Goal: Task Accomplishment & Management: Use online tool/utility

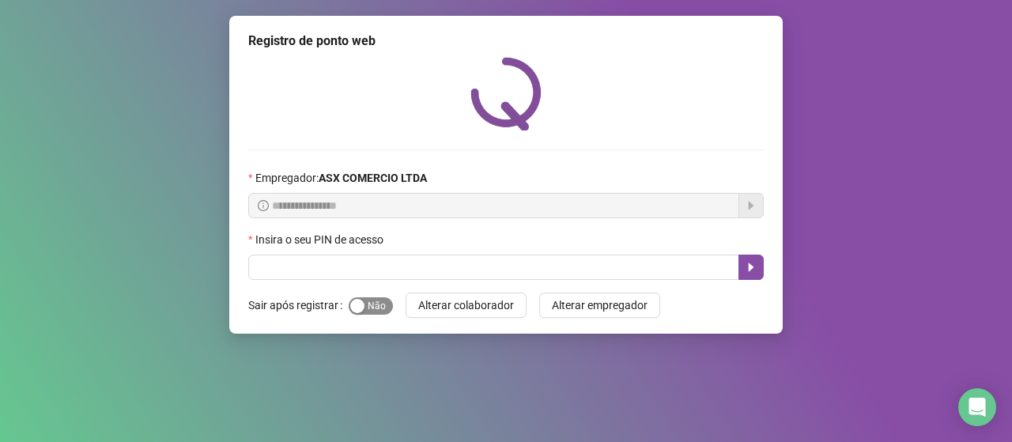
click at [354, 300] on div "button" at bounding box center [357, 306] width 14 height 14
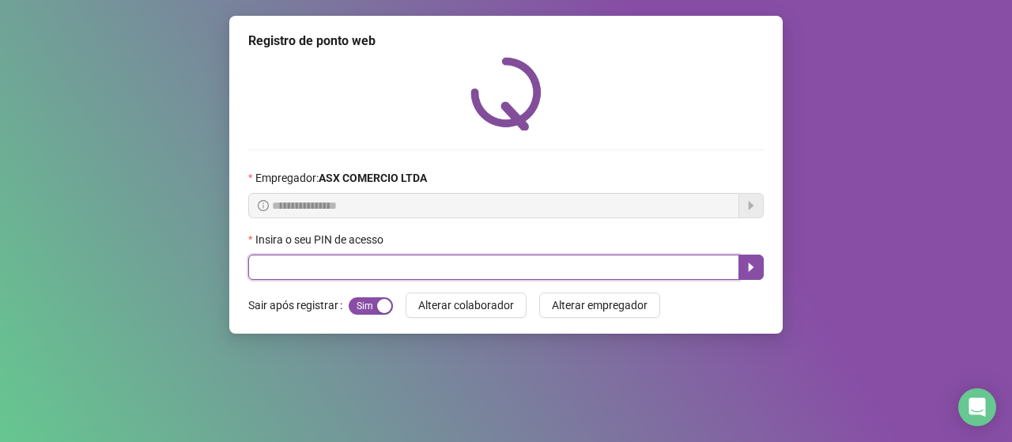
click at [407, 270] on input "text" at bounding box center [493, 267] width 491 height 25
type input "*****"
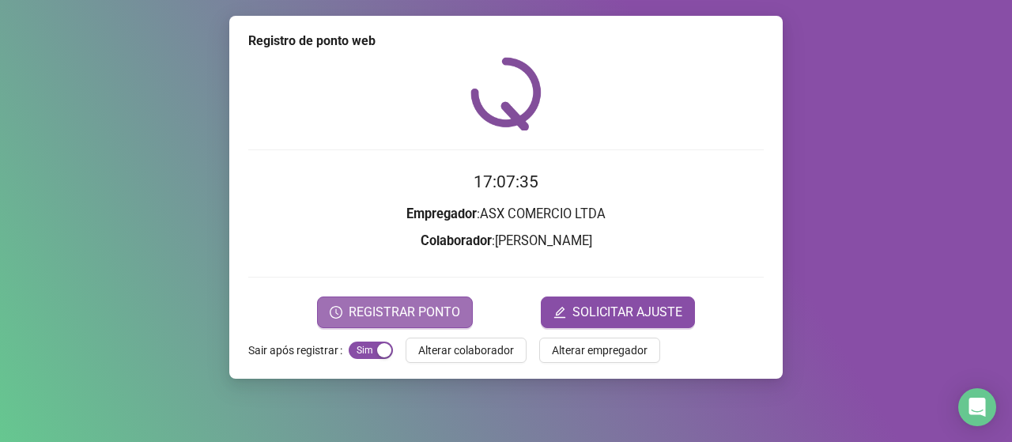
click at [389, 303] on span "REGISTRAR PONTO" at bounding box center [404, 312] width 111 height 19
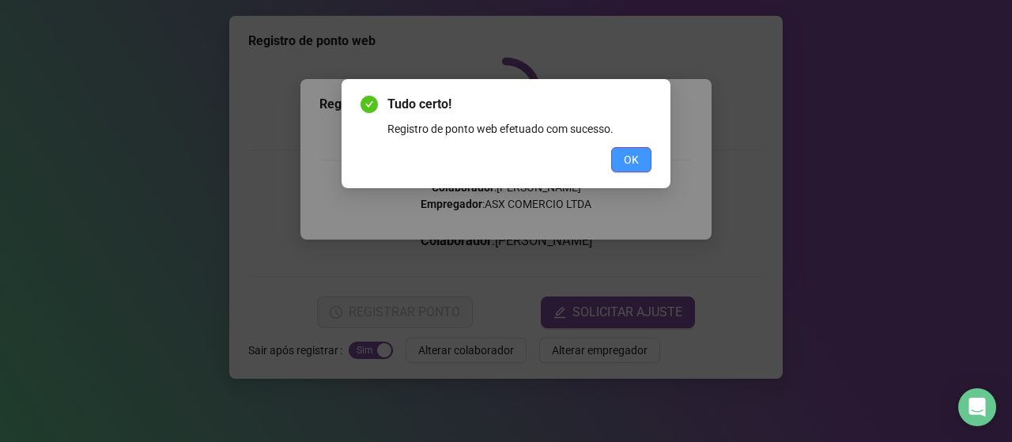
click at [640, 152] on button "OK" at bounding box center [631, 159] width 40 height 25
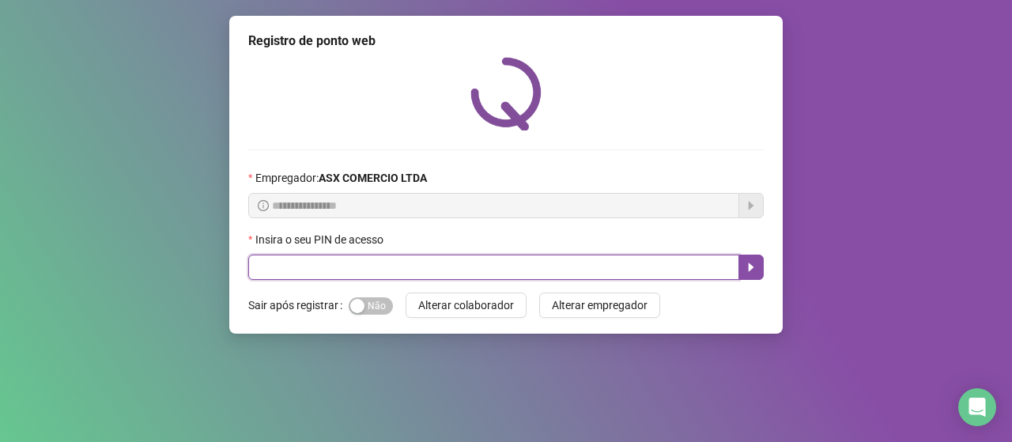
click at [307, 272] on input "text" at bounding box center [493, 267] width 491 height 25
type input "*****"
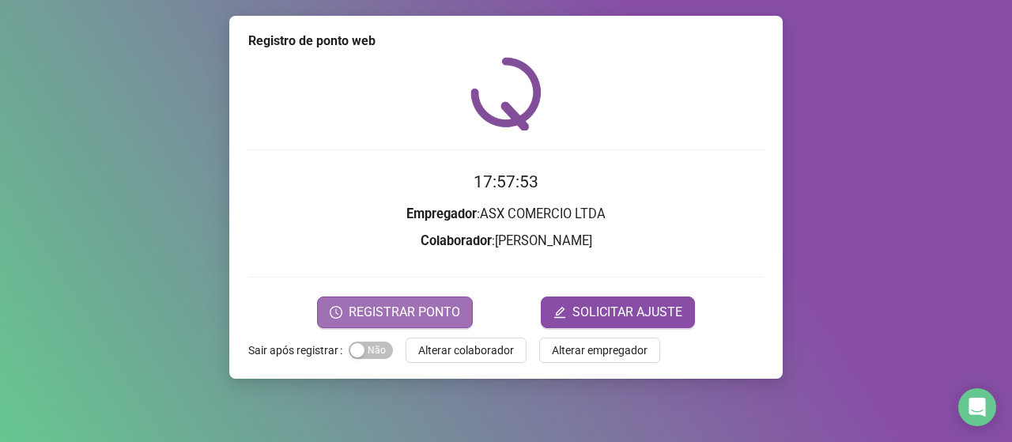
click at [461, 319] on button "REGISTRAR PONTO" at bounding box center [395, 313] width 156 height 32
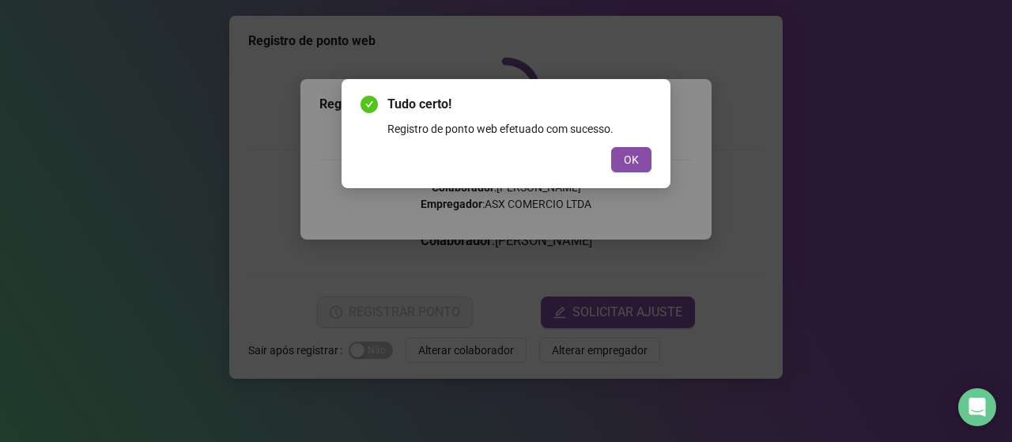
click at [614, 166] on button "OK" at bounding box center [631, 159] width 40 height 25
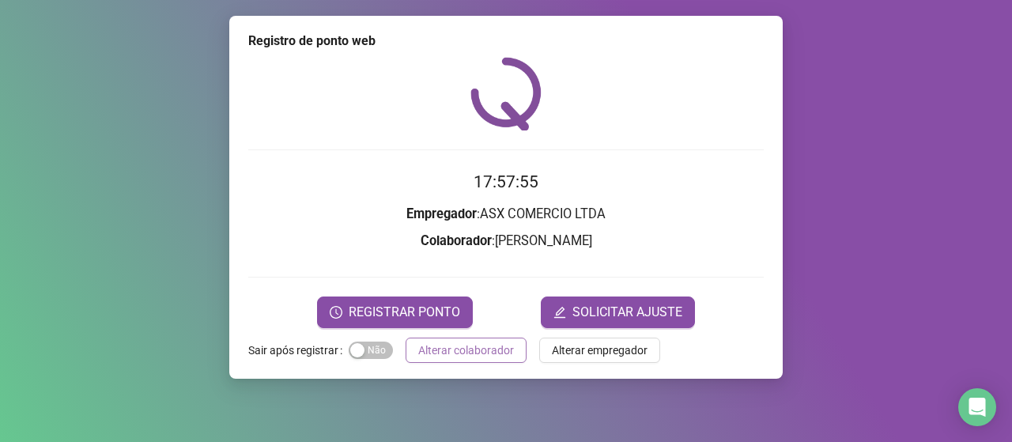
drag, startPoint x: 493, startPoint y: 358, endPoint x: 508, endPoint y: 336, distance: 26.8
click at [493, 357] on span "Alterar colaborador" at bounding box center [466, 350] width 96 height 17
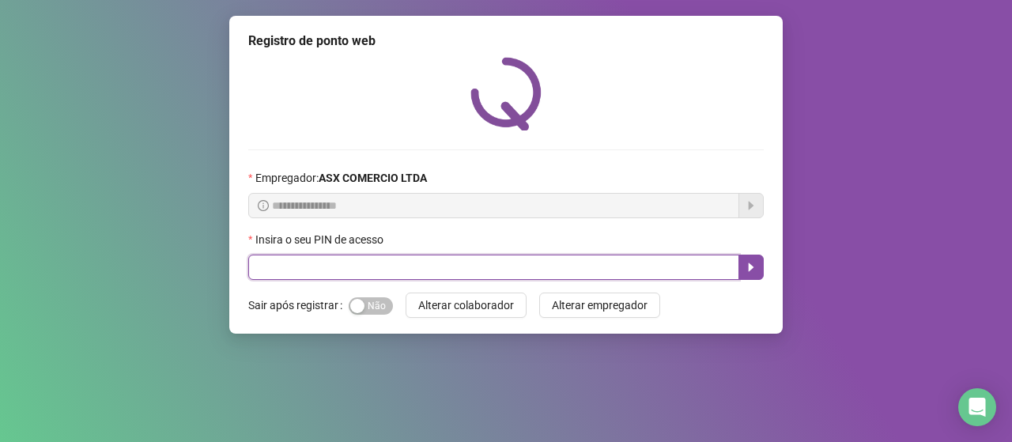
click at [537, 266] on input "text" at bounding box center [493, 267] width 491 height 25
type input "*****"
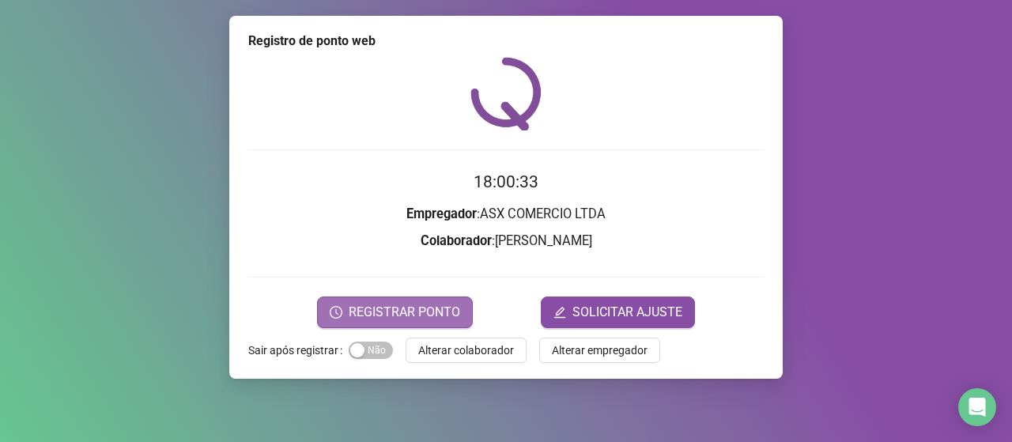
click at [454, 307] on span "REGISTRAR PONTO" at bounding box center [404, 312] width 111 height 19
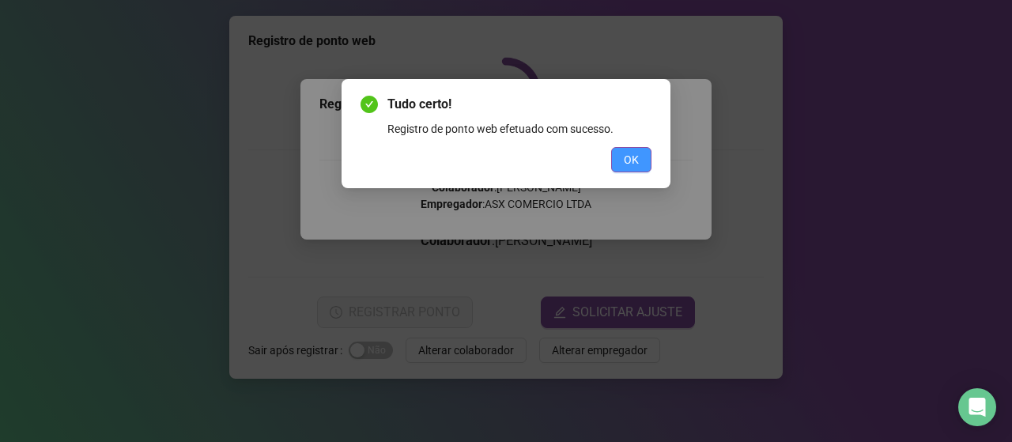
click at [633, 166] on span "OK" at bounding box center [631, 159] width 15 height 17
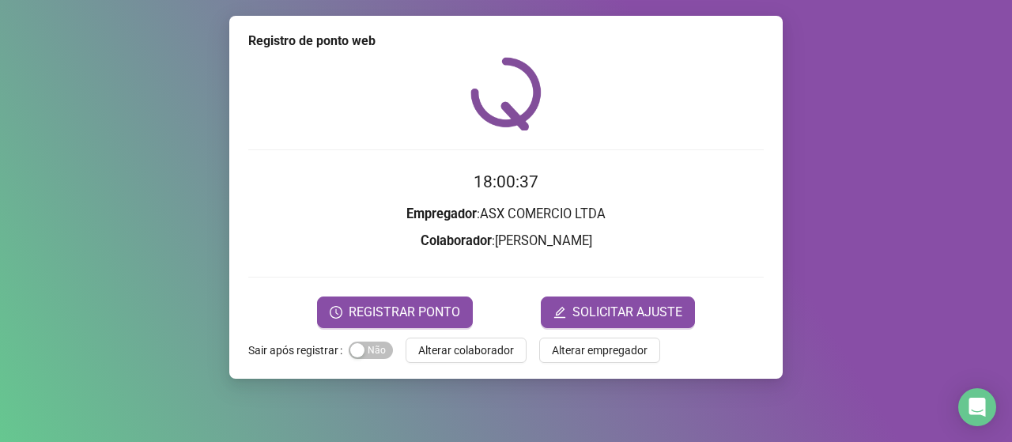
click at [465, 353] on span "Alterar colaborador" at bounding box center [466, 350] width 96 height 17
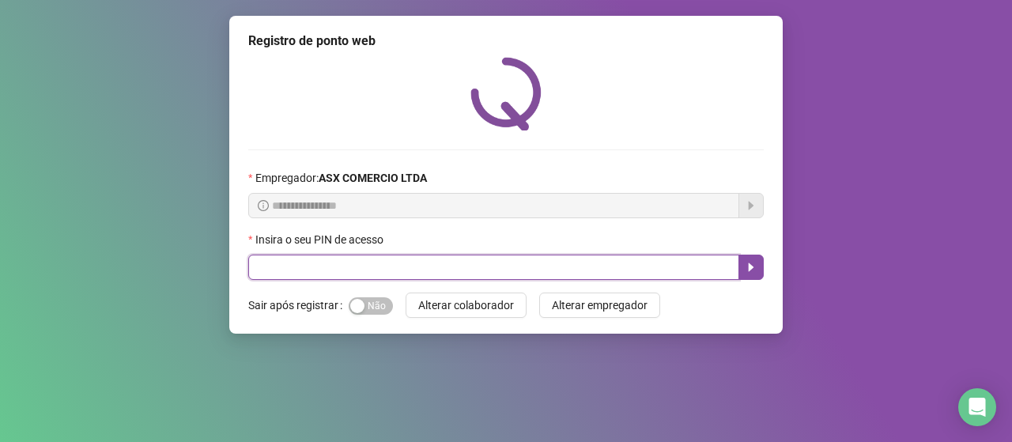
click at [466, 271] on input "text" at bounding box center [493, 267] width 491 height 25
type input "*****"
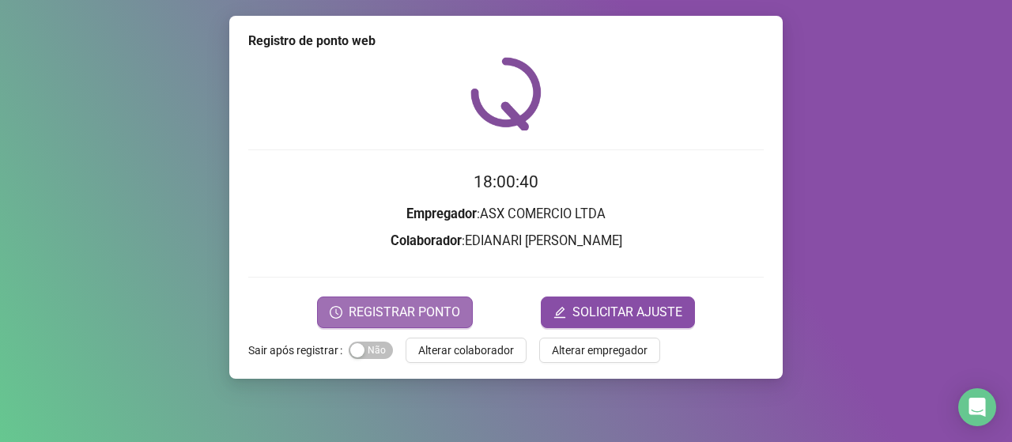
click at [436, 300] on button "REGISTRAR PONTO" at bounding box center [395, 313] width 156 height 32
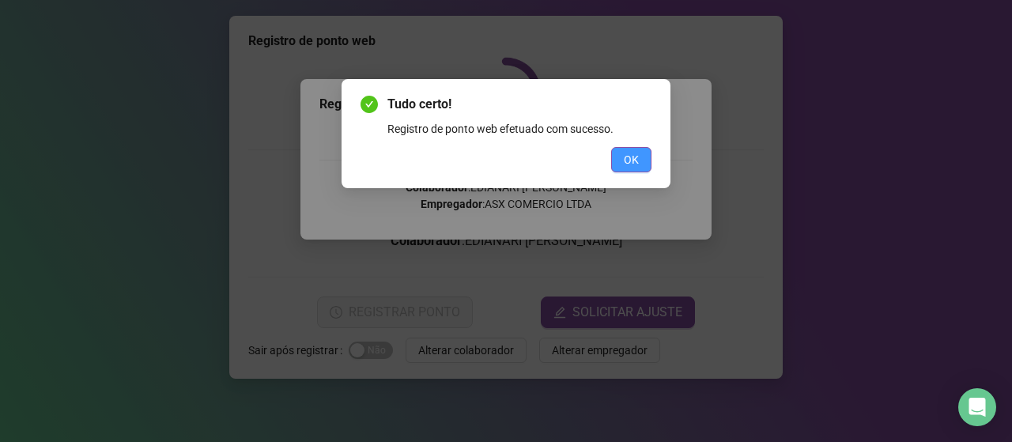
click at [615, 167] on button "OK" at bounding box center [631, 159] width 40 height 25
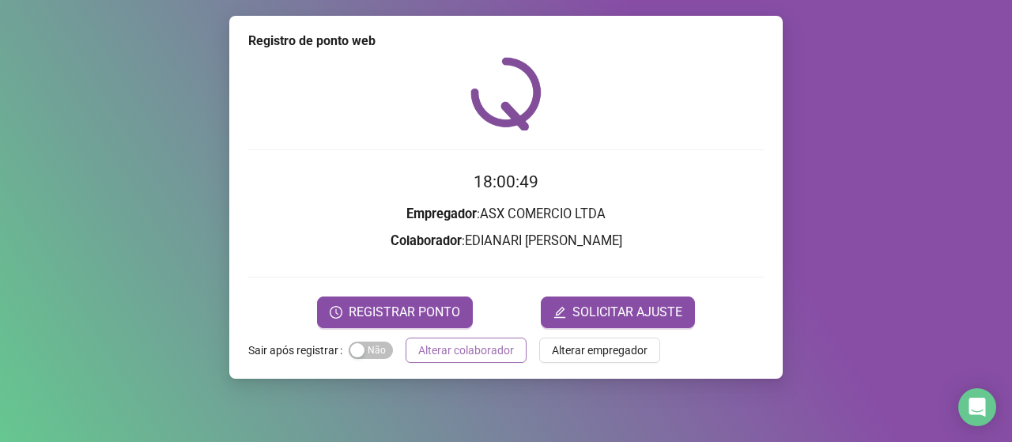
click at [484, 342] on span "Alterar colaborador" at bounding box center [466, 350] width 96 height 17
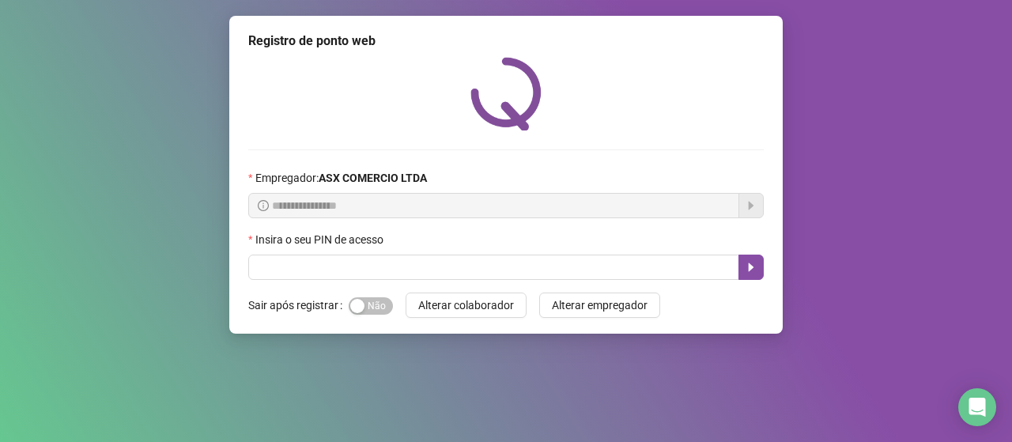
drag, startPoint x: 375, startPoint y: 300, endPoint x: 361, endPoint y: 293, distance: 15.6
click at [374, 300] on span "Sim Não" at bounding box center [371, 305] width 44 height 17
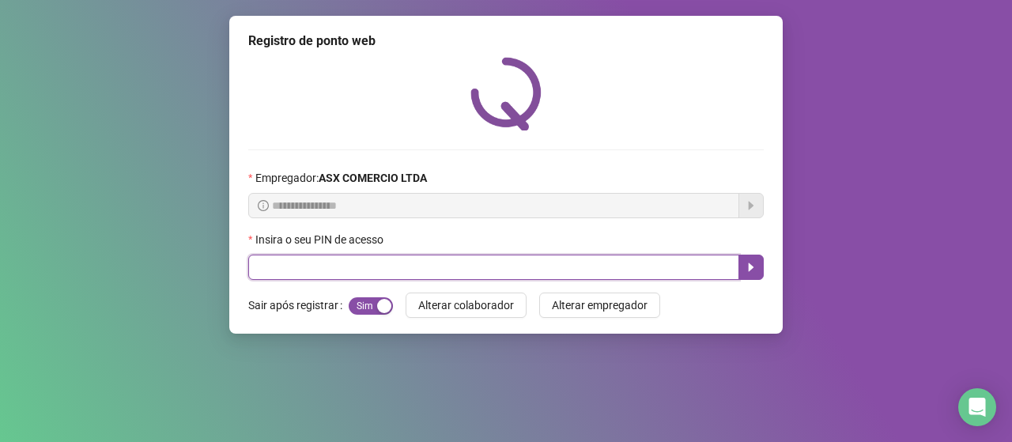
click at [361, 268] on input "text" at bounding box center [493, 267] width 491 height 25
type input "*****"
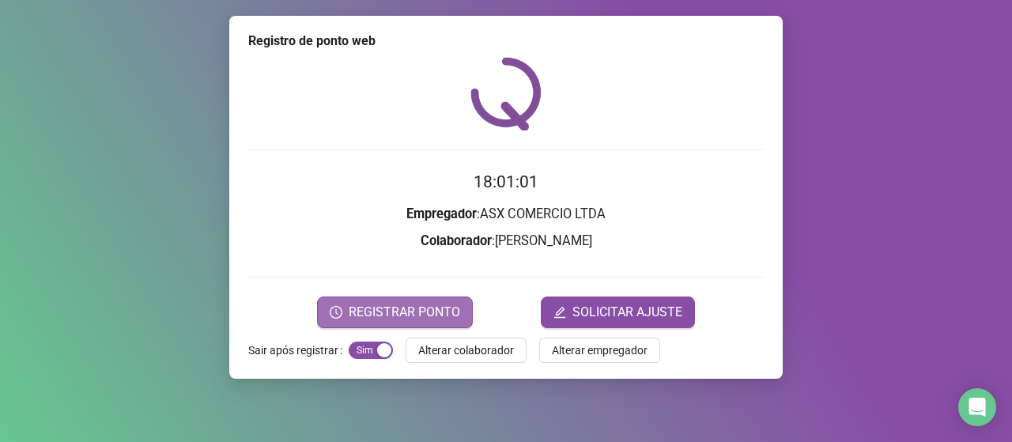
click at [437, 299] on button "REGISTRAR PONTO" at bounding box center [395, 313] width 156 height 32
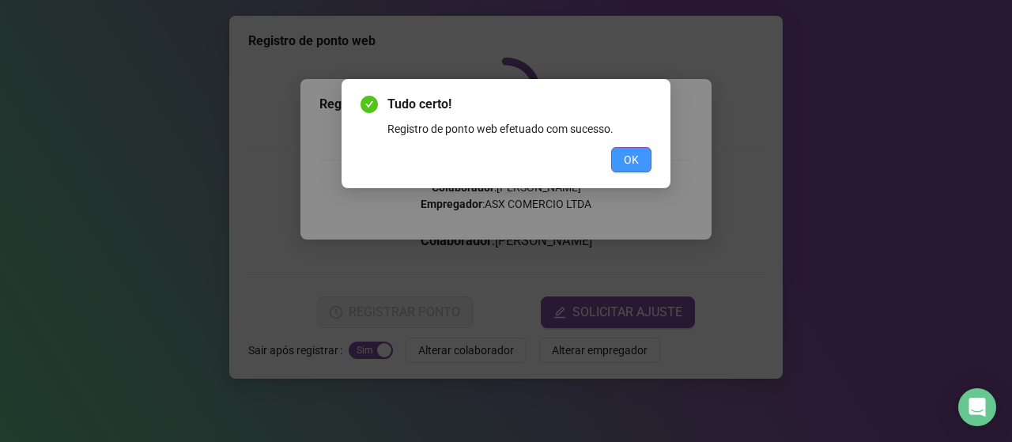
click at [646, 169] on button "OK" at bounding box center [631, 159] width 40 height 25
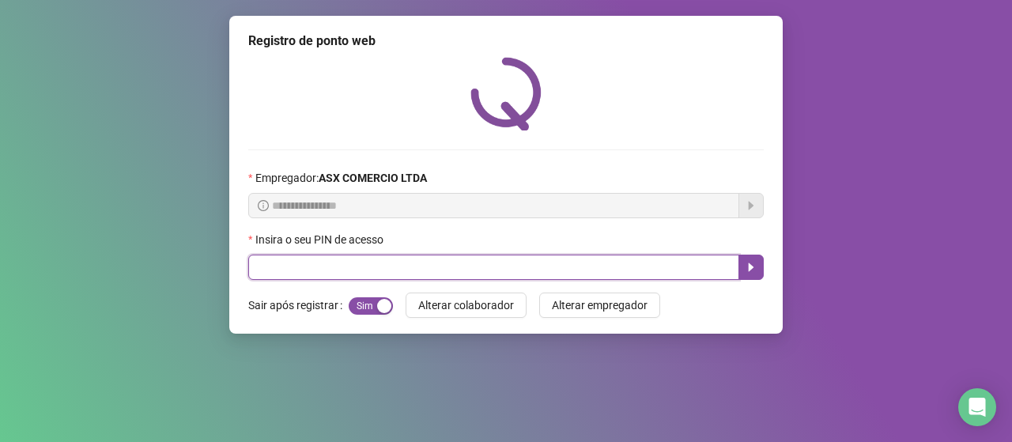
click at [620, 270] on input "text" at bounding box center [493, 267] width 491 height 25
type input "*****"
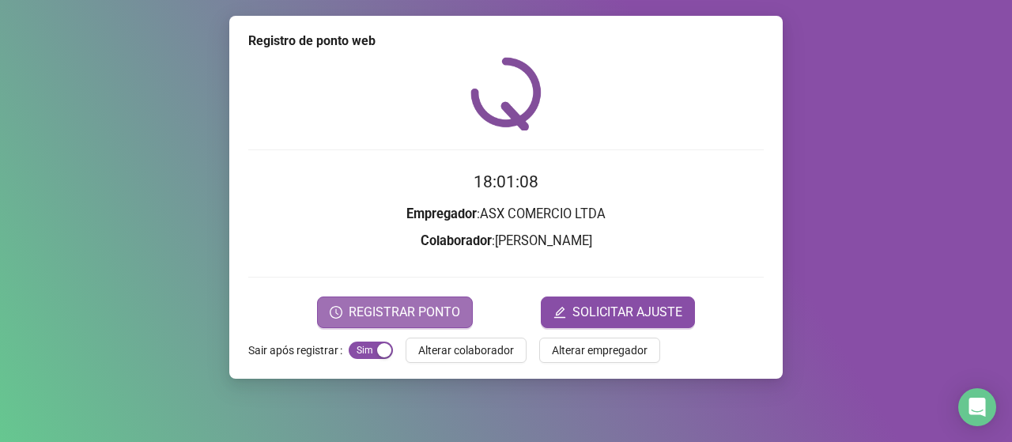
click at [409, 317] on span "REGISTRAR PONTO" at bounding box center [404, 312] width 111 height 19
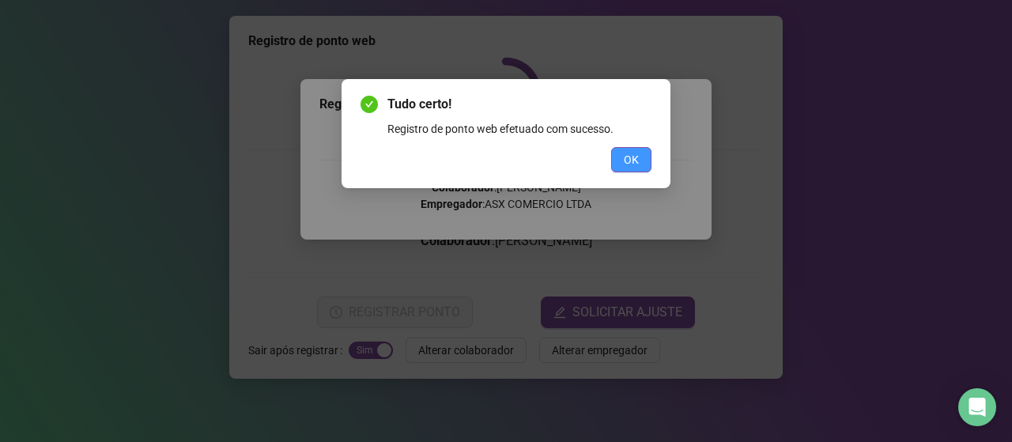
click at [627, 157] on span "OK" at bounding box center [631, 159] width 15 height 17
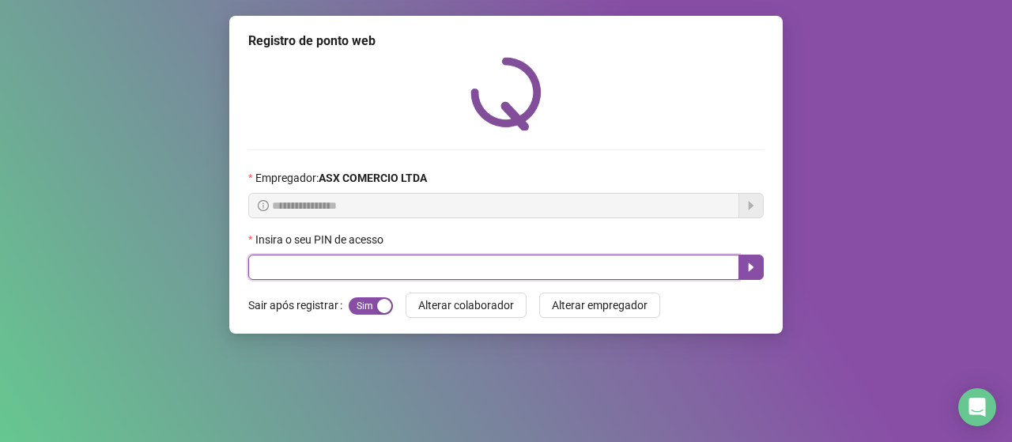
click at [297, 275] on input "text" at bounding box center [493, 267] width 491 height 25
type input "*****"
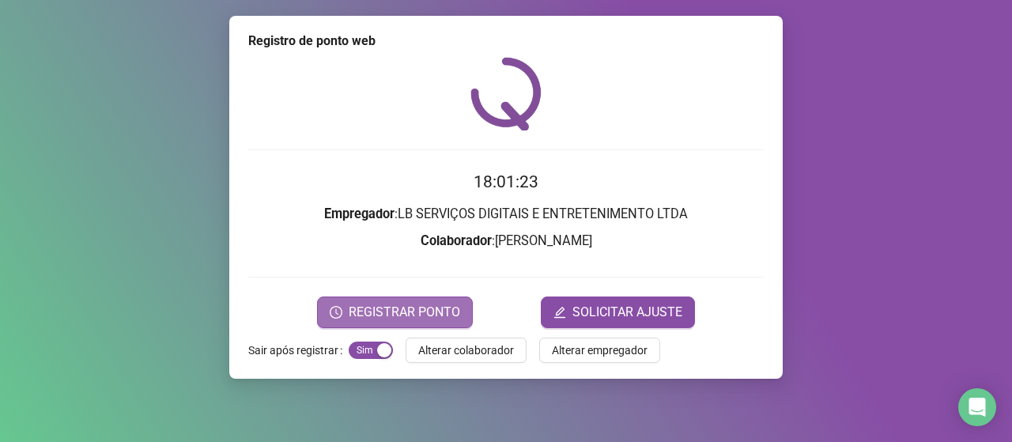
click at [410, 313] on span "REGISTRAR PONTO" at bounding box center [404, 312] width 111 height 19
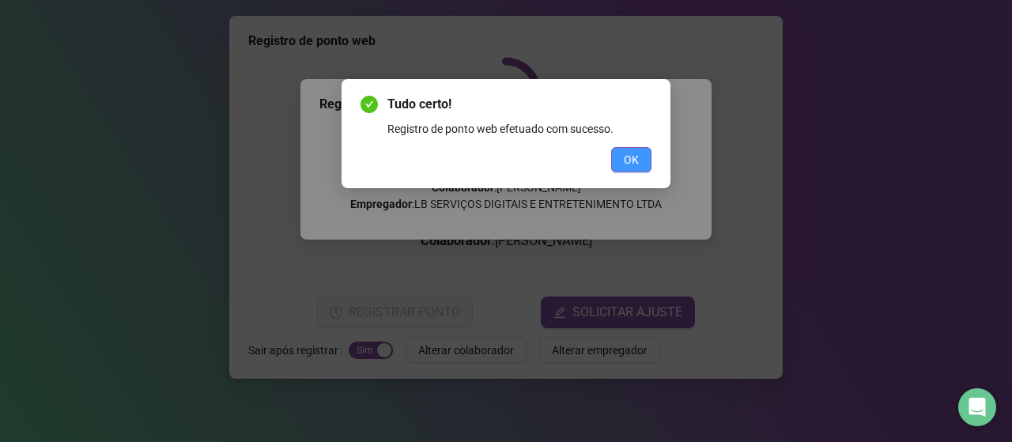
drag, startPoint x: 644, startPoint y: 165, endPoint x: 521, endPoint y: 240, distance: 143.3
click at [643, 165] on button "OK" at bounding box center [631, 159] width 40 height 25
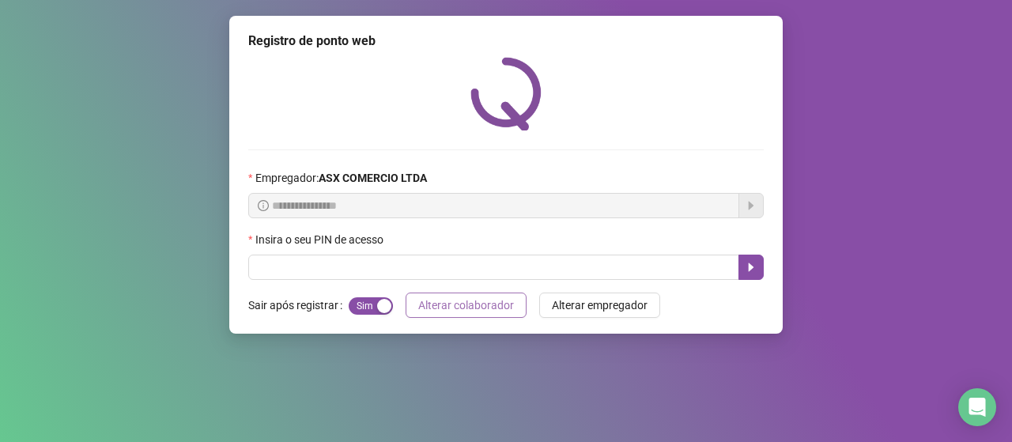
click at [411, 306] on button "Alterar colaborador" at bounding box center [466, 305] width 121 height 25
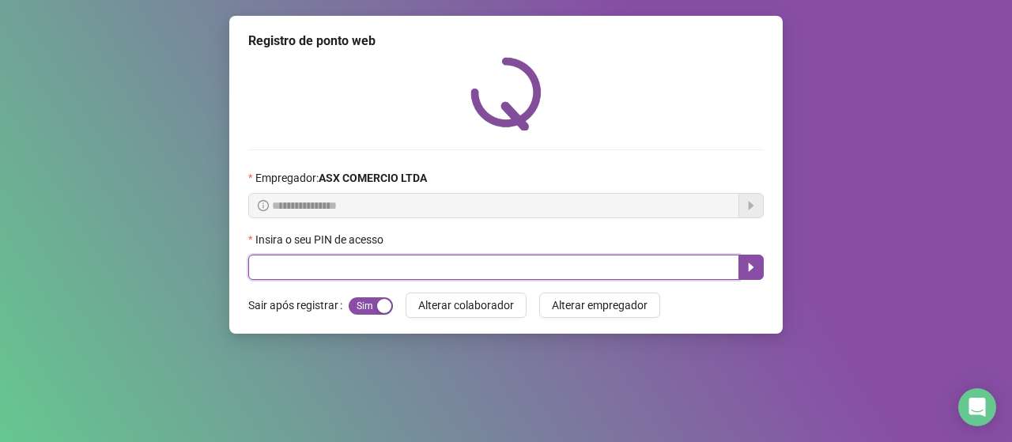
click at [290, 264] on input "text" at bounding box center [493, 267] width 491 height 25
type input "*****"
click at [744, 270] on button "button" at bounding box center [751, 267] width 25 height 25
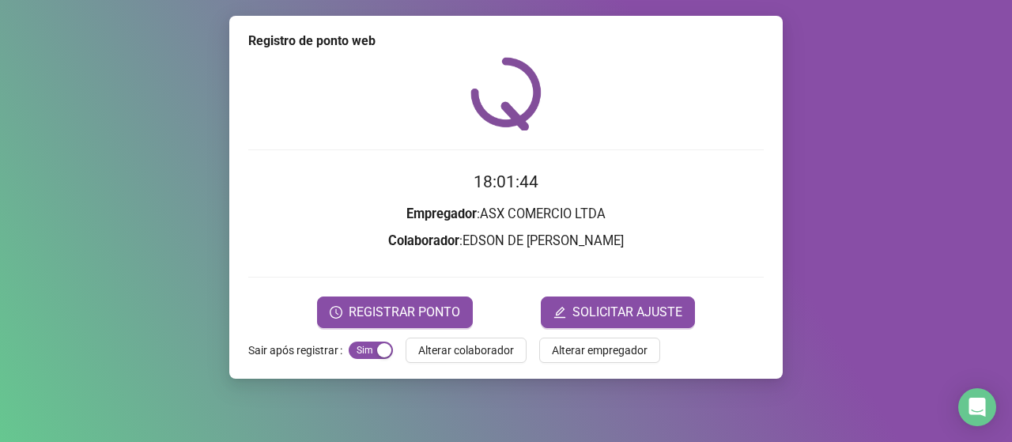
click at [387, 294] on form "18:01:44 Empregador : ASX COMERCIO LTDA Colaborador : EDSON DE [PERSON_NAME] RE…" at bounding box center [506, 248] width 516 height 158
click at [395, 298] on button "REGISTRAR PONTO" at bounding box center [395, 313] width 156 height 32
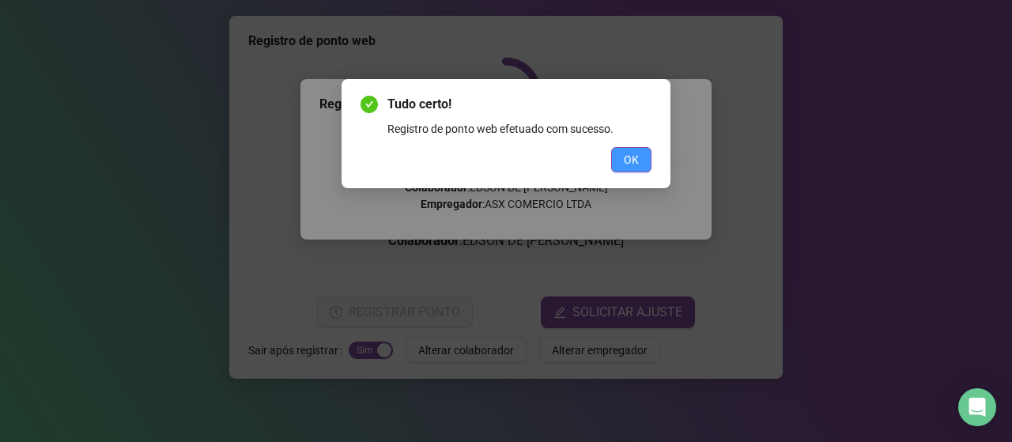
click at [612, 161] on button "OK" at bounding box center [631, 159] width 40 height 25
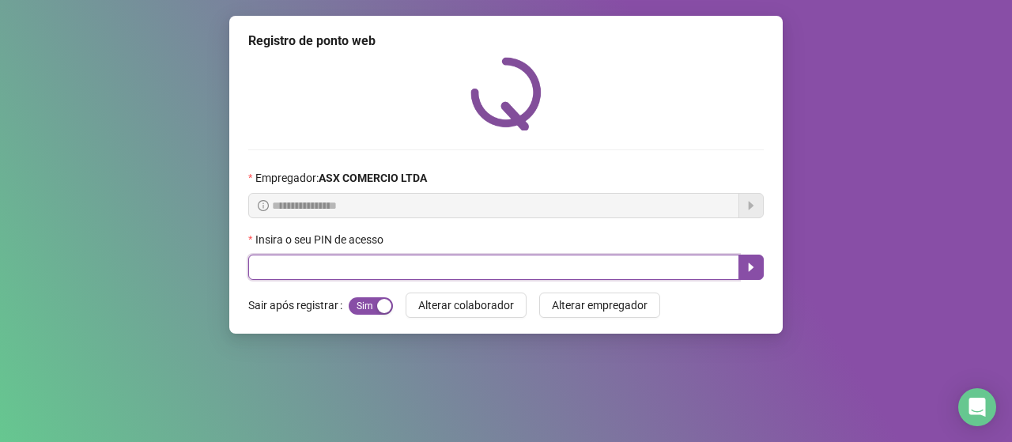
drag, startPoint x: 502, startPoint y: 268, endPoint x: 497, endPoint y: 258, distance: 11.7
click at [497, 259] on input "text" at bounding box center [493, 267] width 491 height 25
type input "*****"
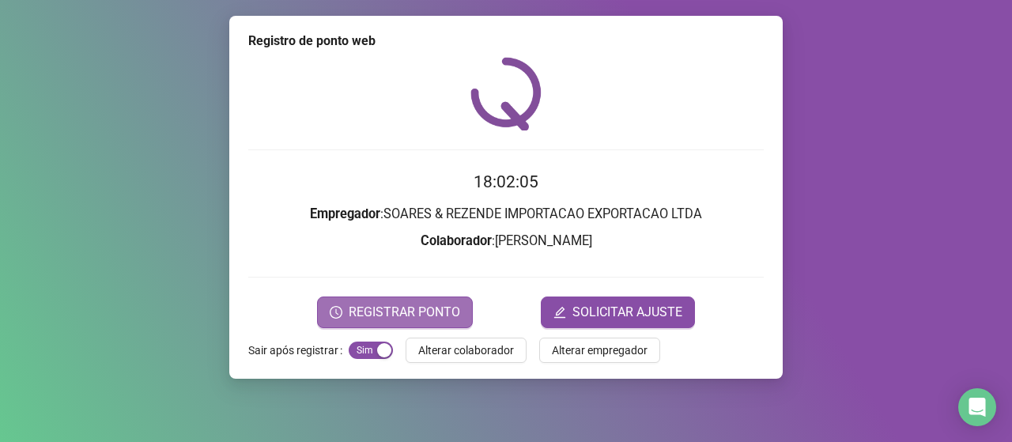
click at [441, 310] on span "REGISTRAR PONTO" at bounding box center [404, 312] width 111 height 19
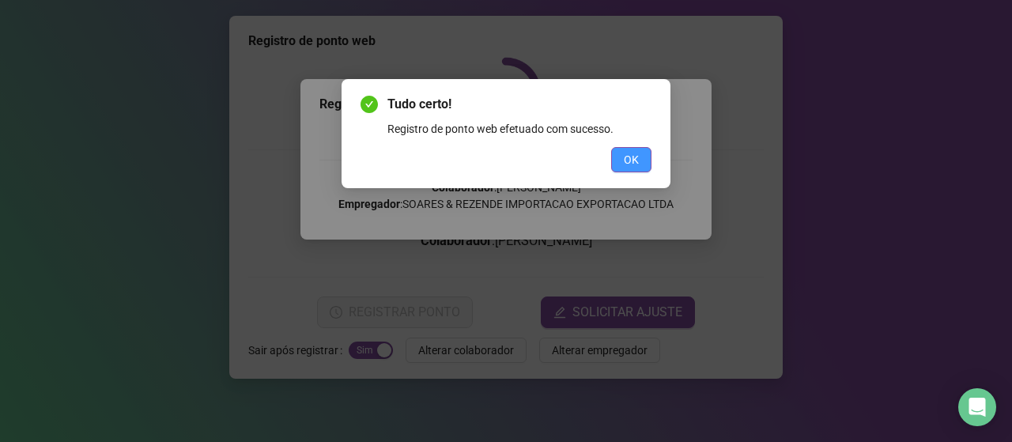
click at [644, 164] on button "OK" at bounding box center [631, 159] width 40 height 25
